Goal: Transaction & Acquisition: Purchase product/service

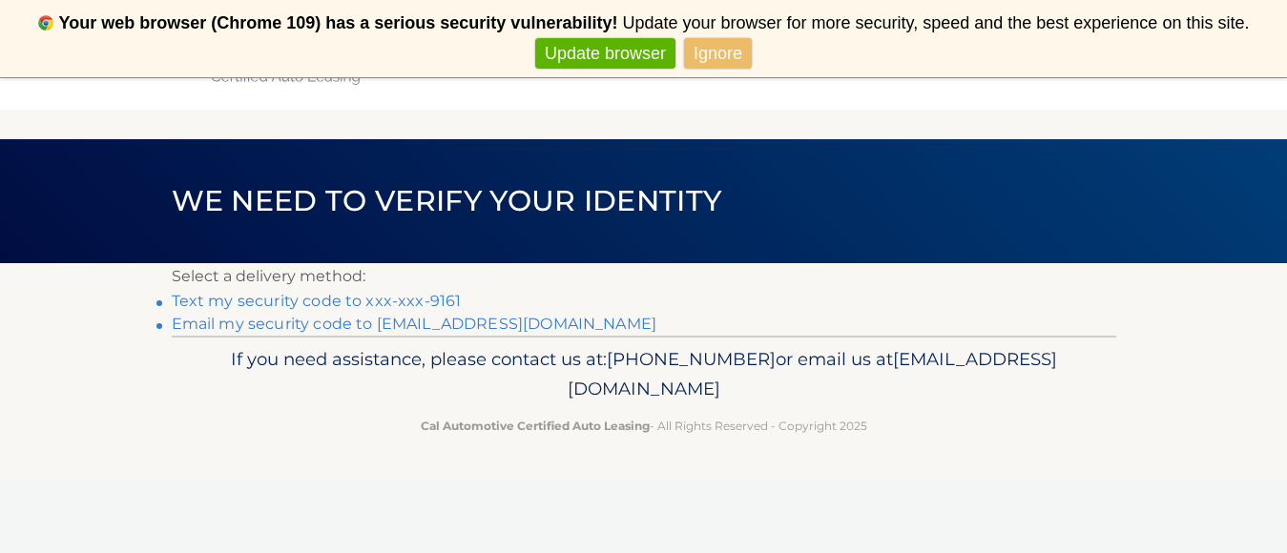
scroll to position [77, 0]
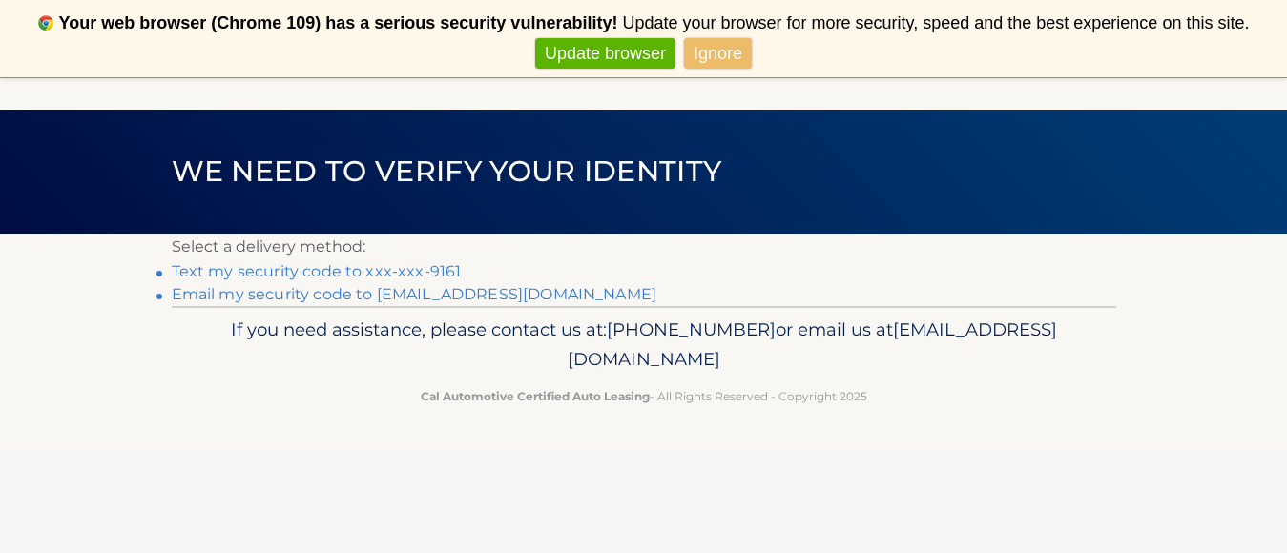
click at [186, 268] on link "Text my security code to xxx-xxx-9161" at bounding box center [317, 271] width 290 height 18
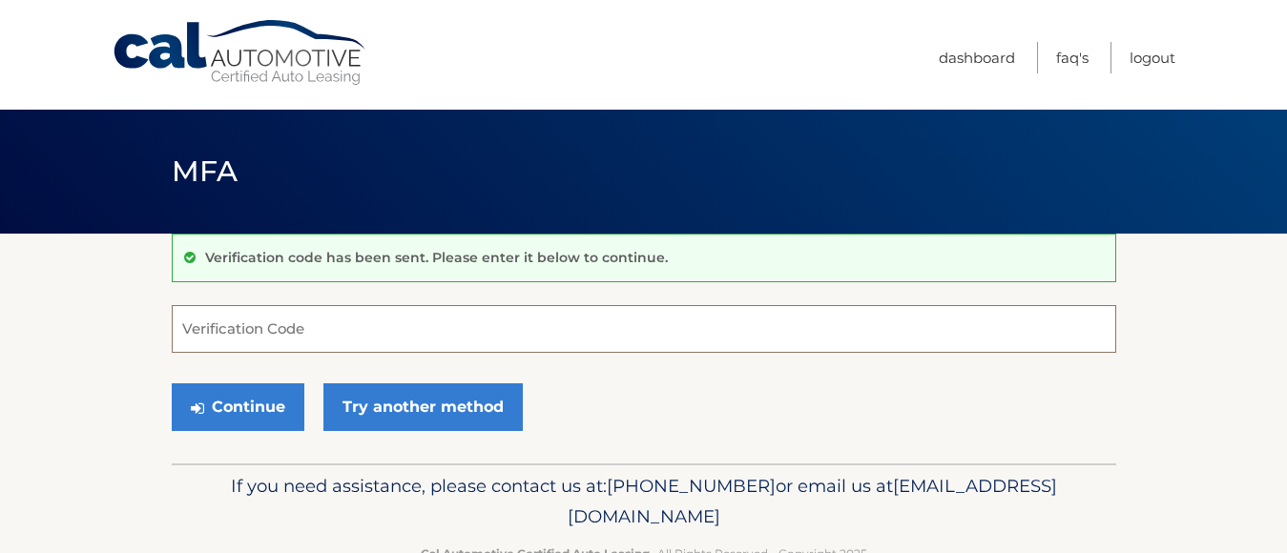
click at [303, 339] on input "Verification Code" at bounding box center [644, 329] width 945 height 48
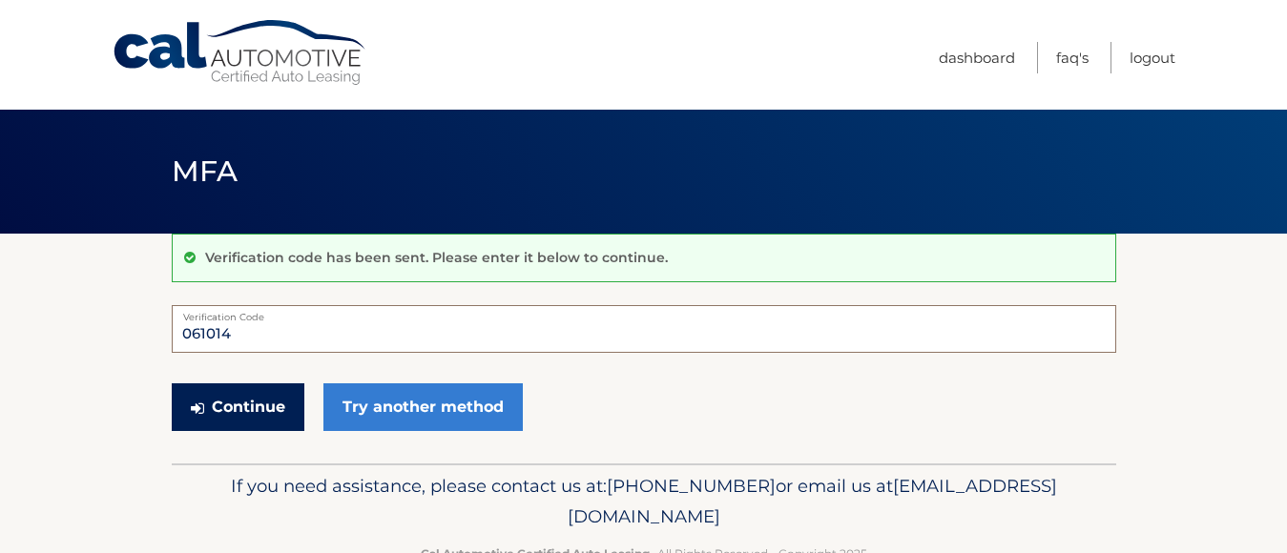
type input "061014"
click at [240, 406] on button "Continue" at bounding box center [238, 408] width 133 height 48
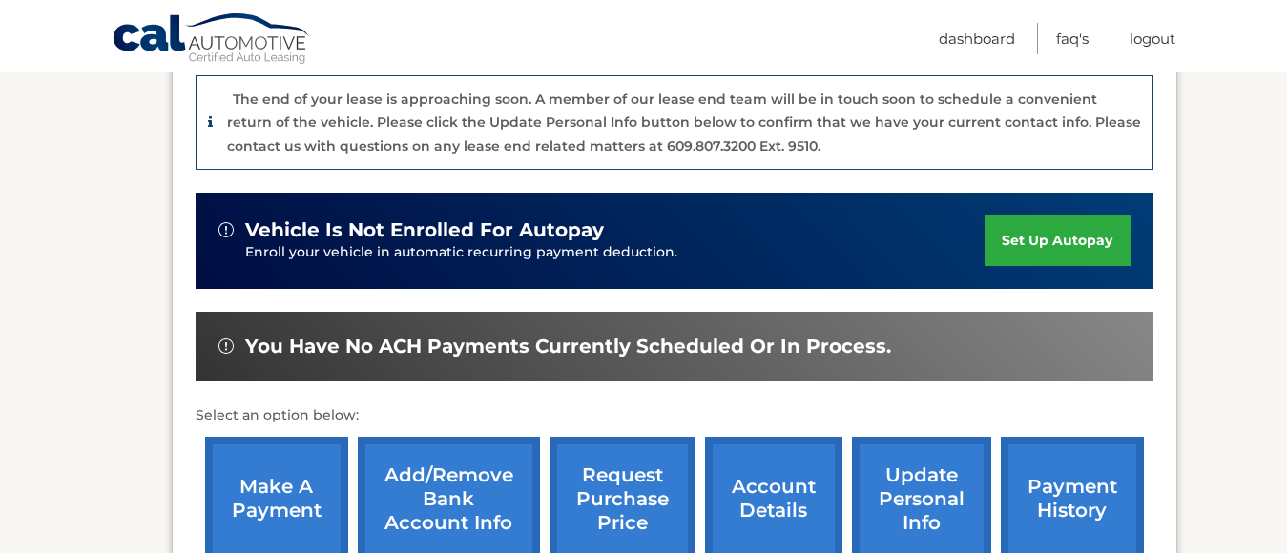
scroll to position [572, 0]
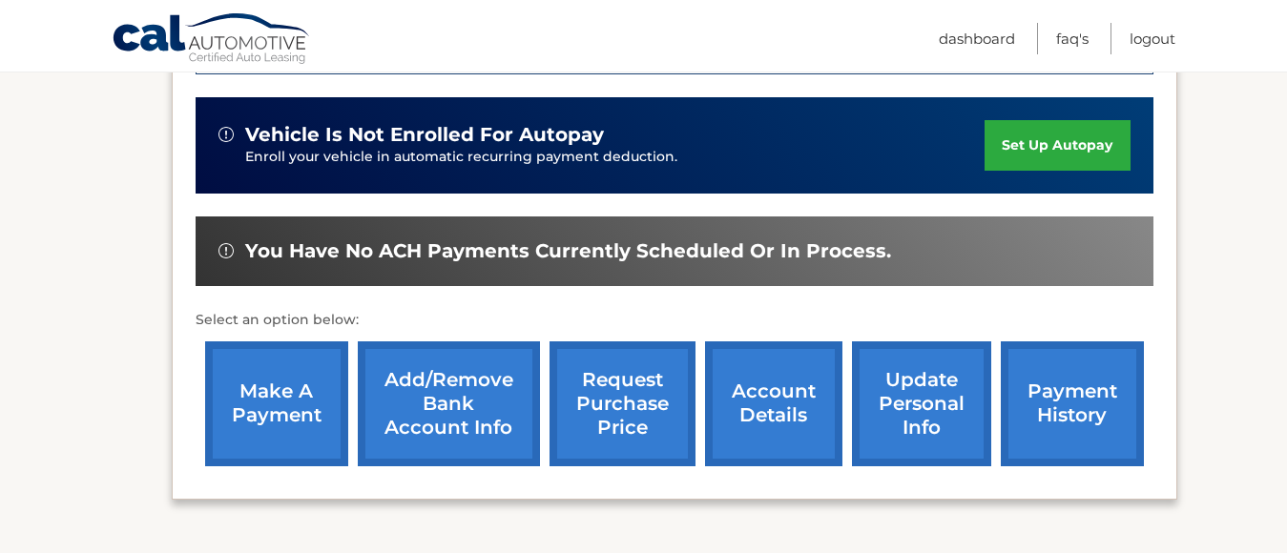
click at [281, 393] on link "make a payment" at bounding box center [276, 404] width 143 height 125
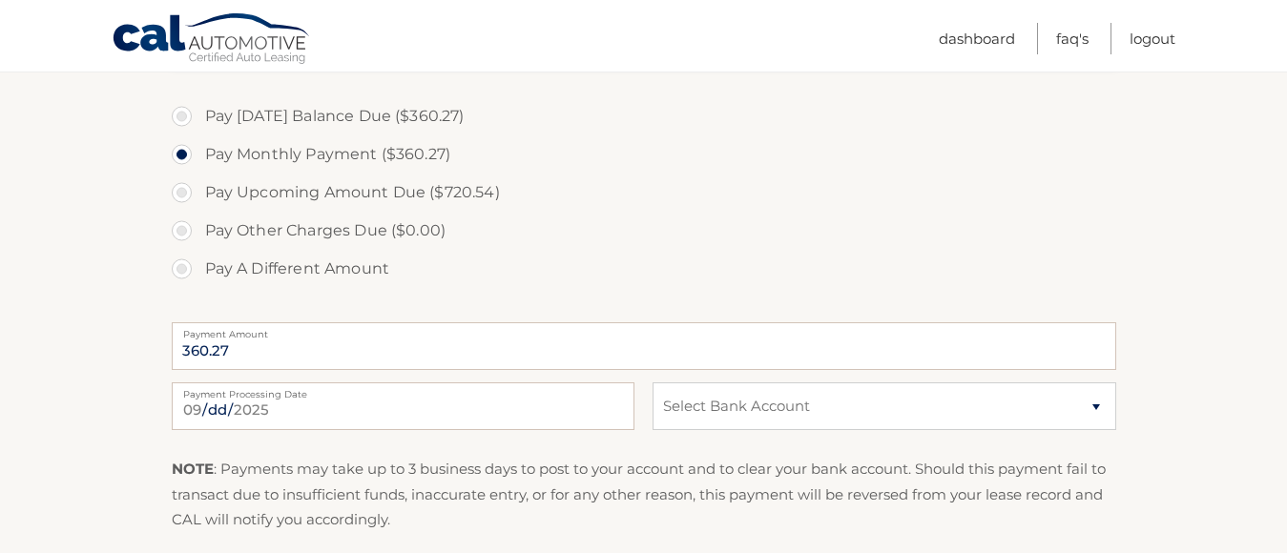
scroll to position [668, 0]
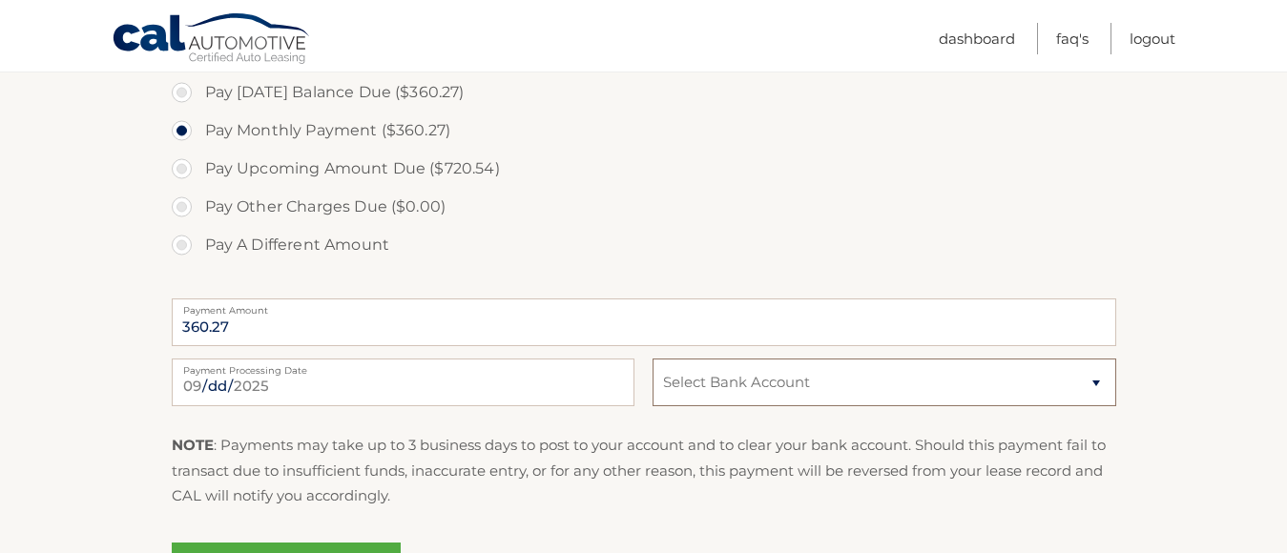
click at [1094, 381] on select "Select Bank Account Checking KEY BANK *****7568 Checking FIVE STAR BANK *****44…" at bounding box center [884, 383] width 463 height 48
select select "OWYwZGYzMzItYjZmYi00YWZiLWI1ODYtNTlhMWU5YzhkMmNk"
click at [653, 359] on select "Select Bank Account Checking KEY BANK *****7568 Checking FIVE STAR BANK *****44…" at bounding box center [884, 383] width 463 height 48
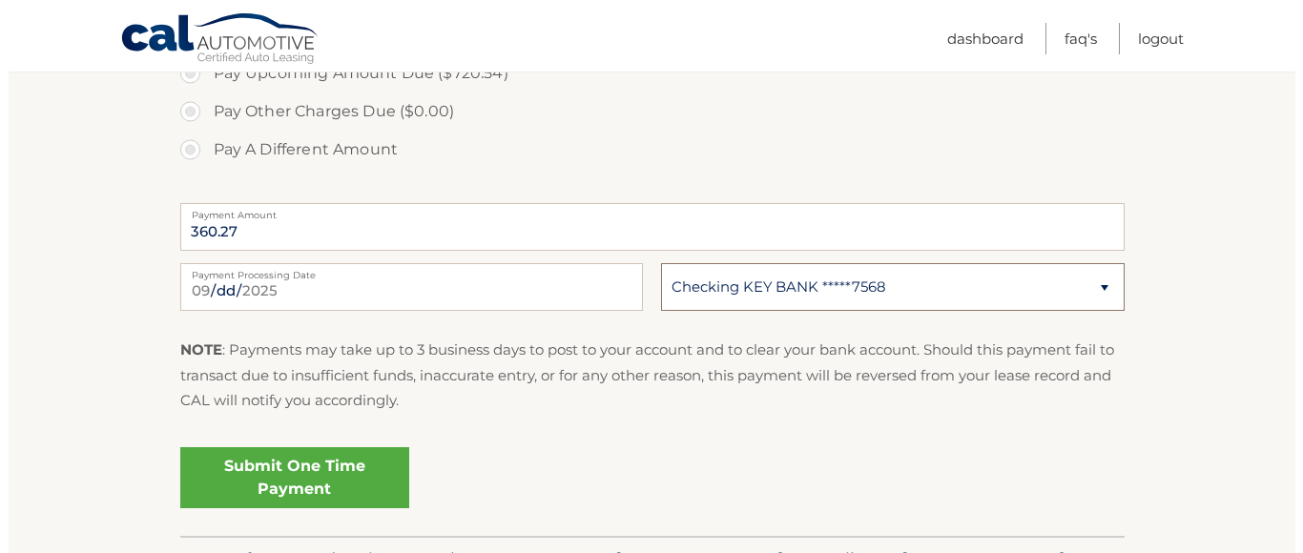
scroll to position [859, 0]
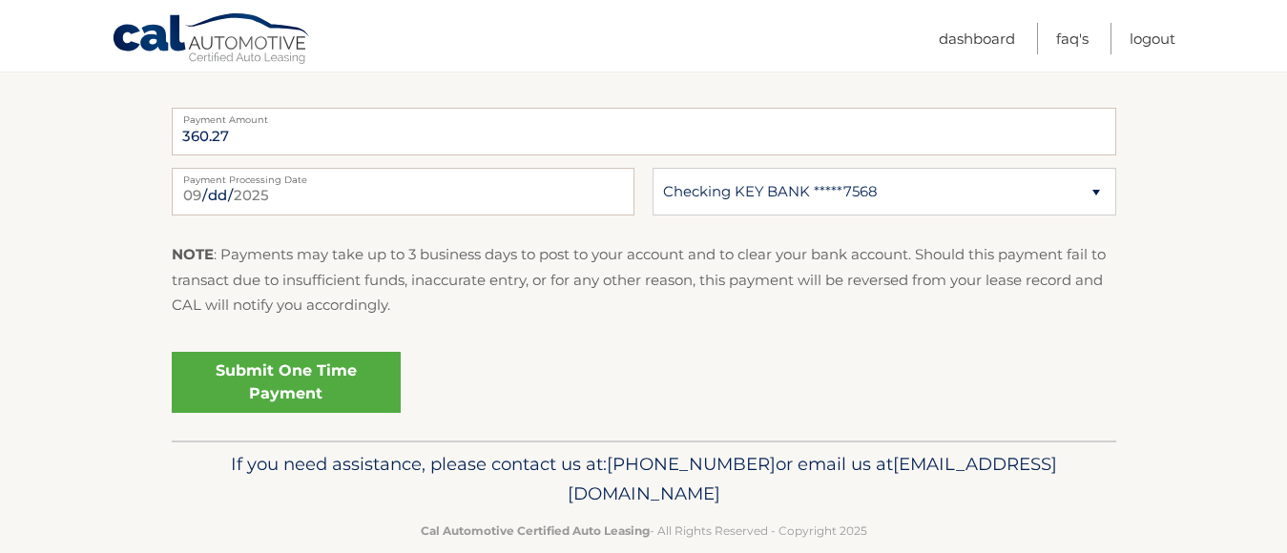
click at [319, 393] on link "Submit One Time Payment" at bounding box center [286, 382] width 229 height 61
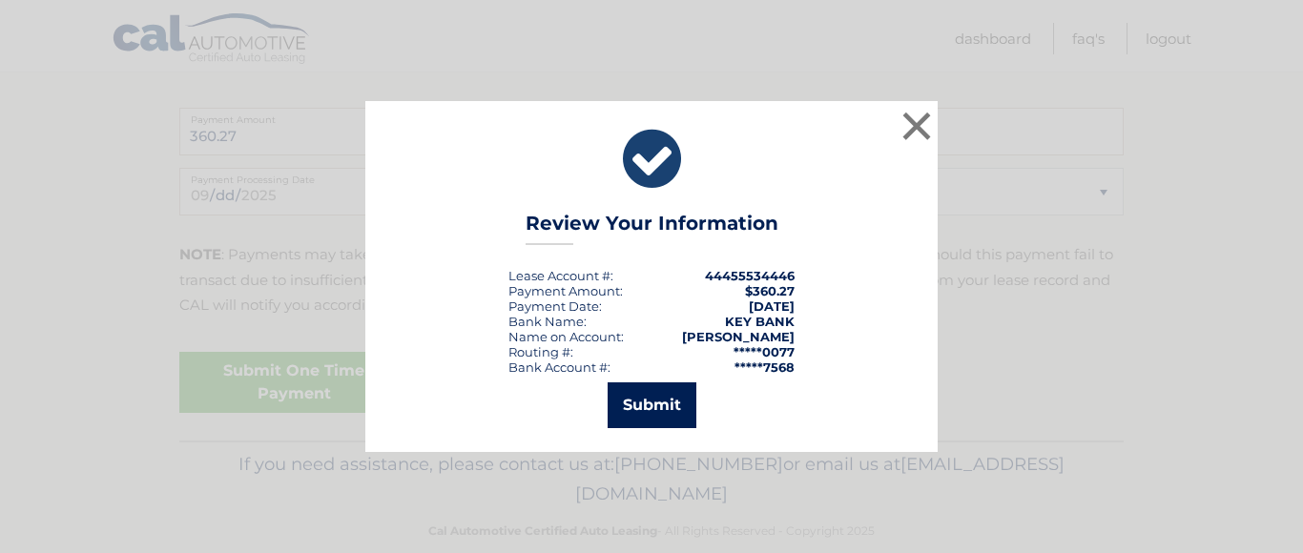
click at [634, 404] on button "Submit" at bounding box center [652, 406] width 89 height 46
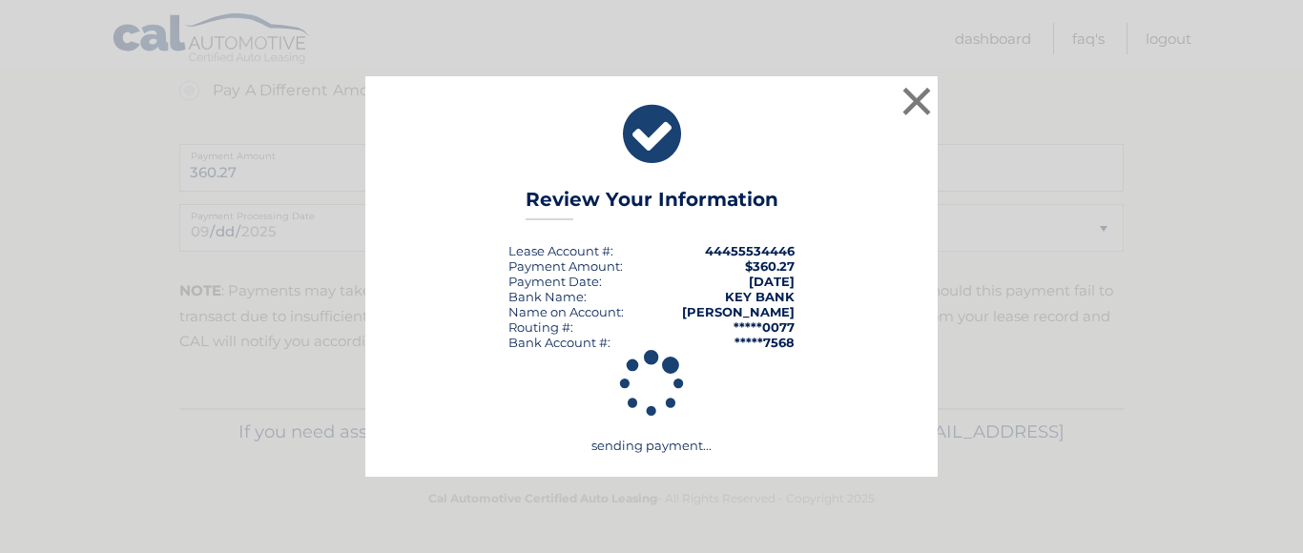
scroll to position [822, 0]
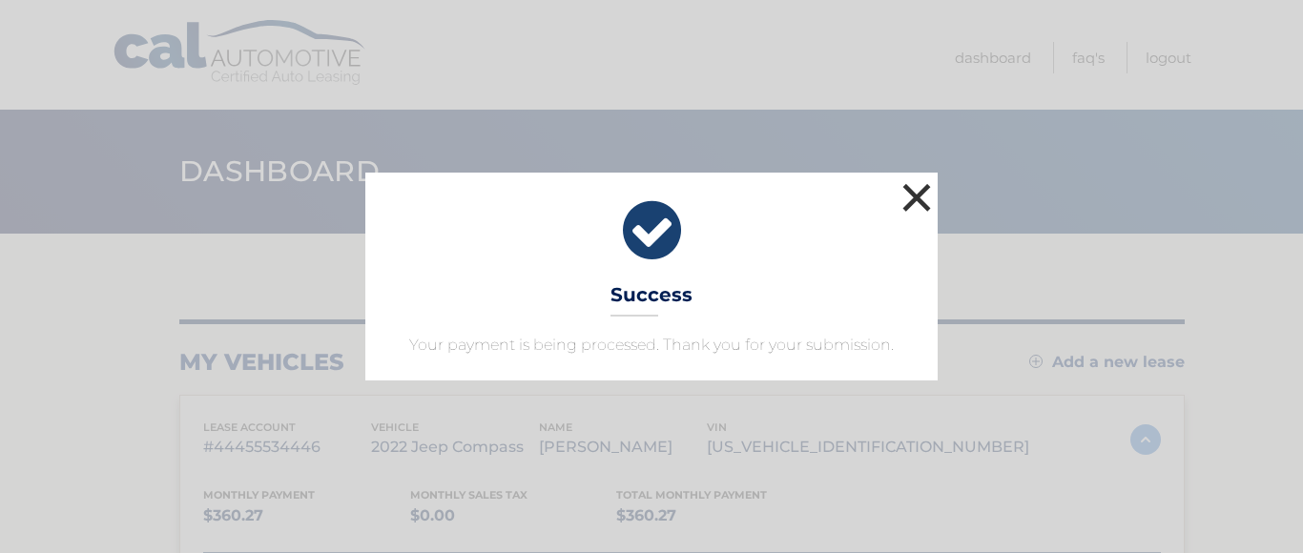
click at [914, 190] on button "×" at bounding box center [917, 197] width 38 height 38
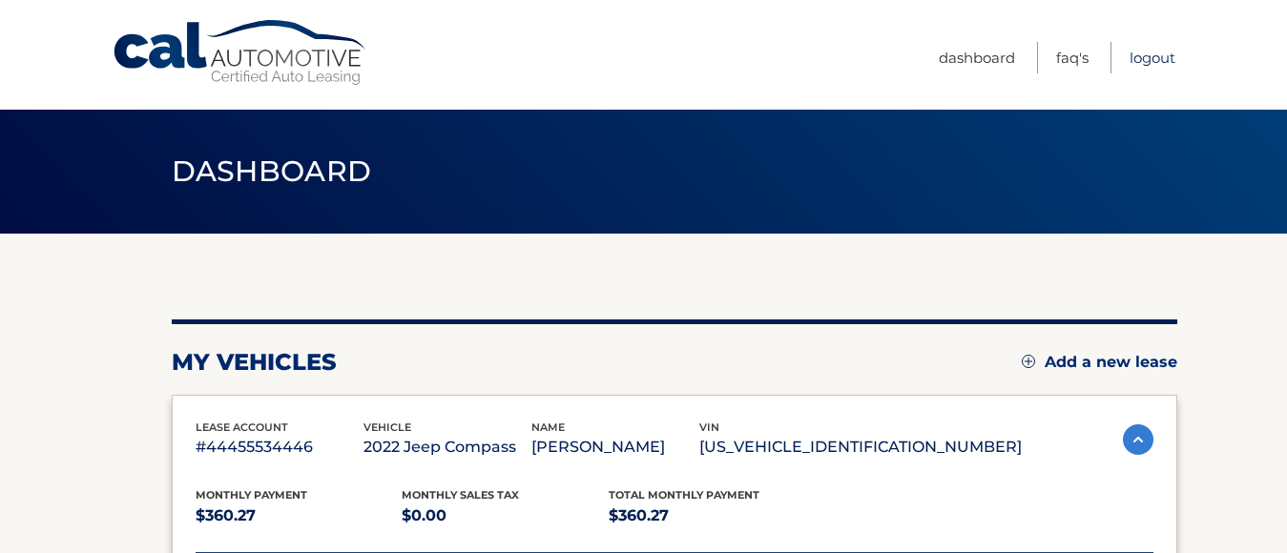
click at [1159, 58] on link "Logout" at bounding box center [1153, 57] width 46 height 31
